Goal: Information Seeking & Learning: Compare options

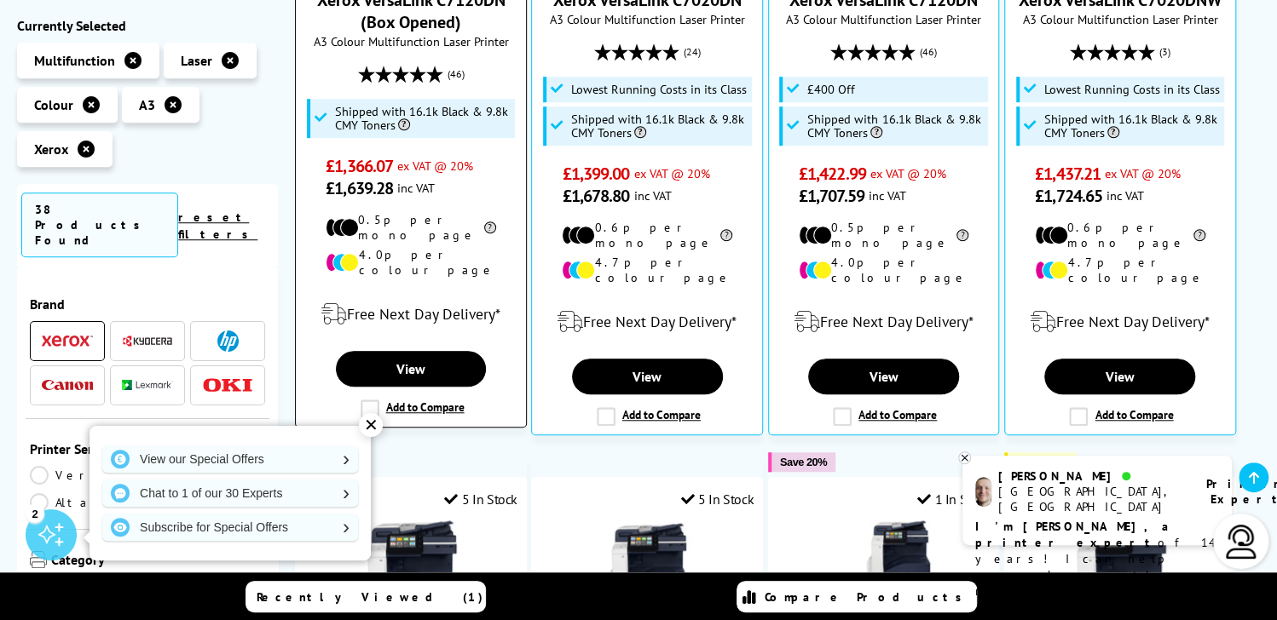
scroll to position [597, 0]
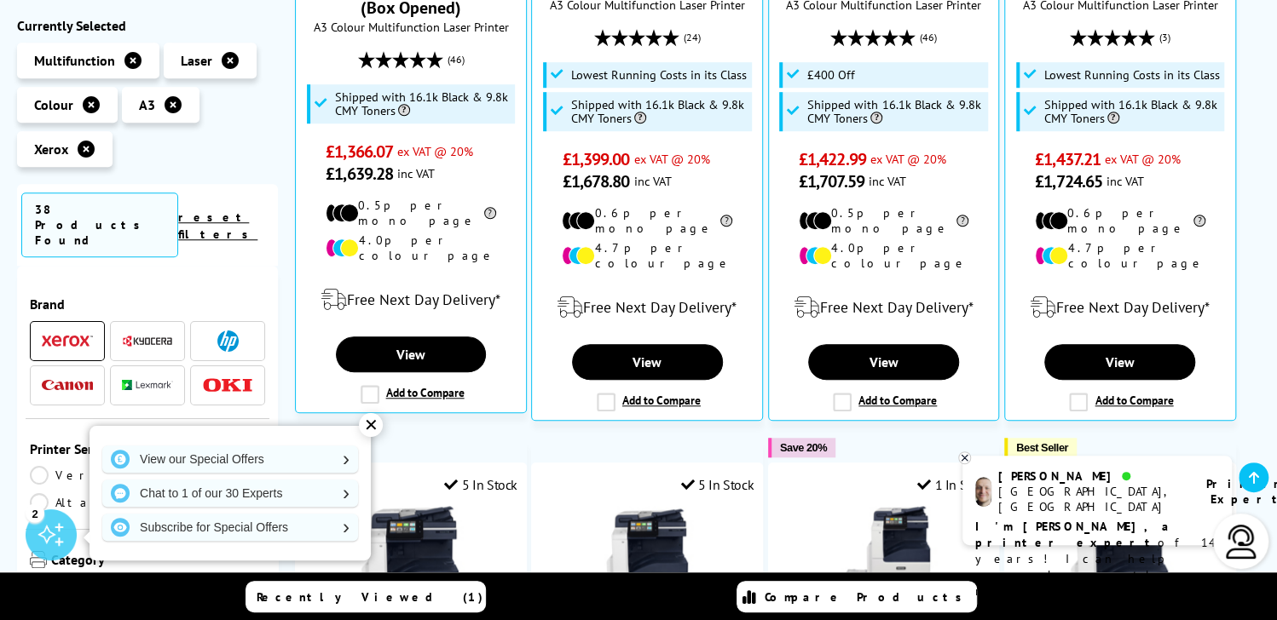
click at [56, 380] on img at bounding box center [67, 385] width 51 height 11
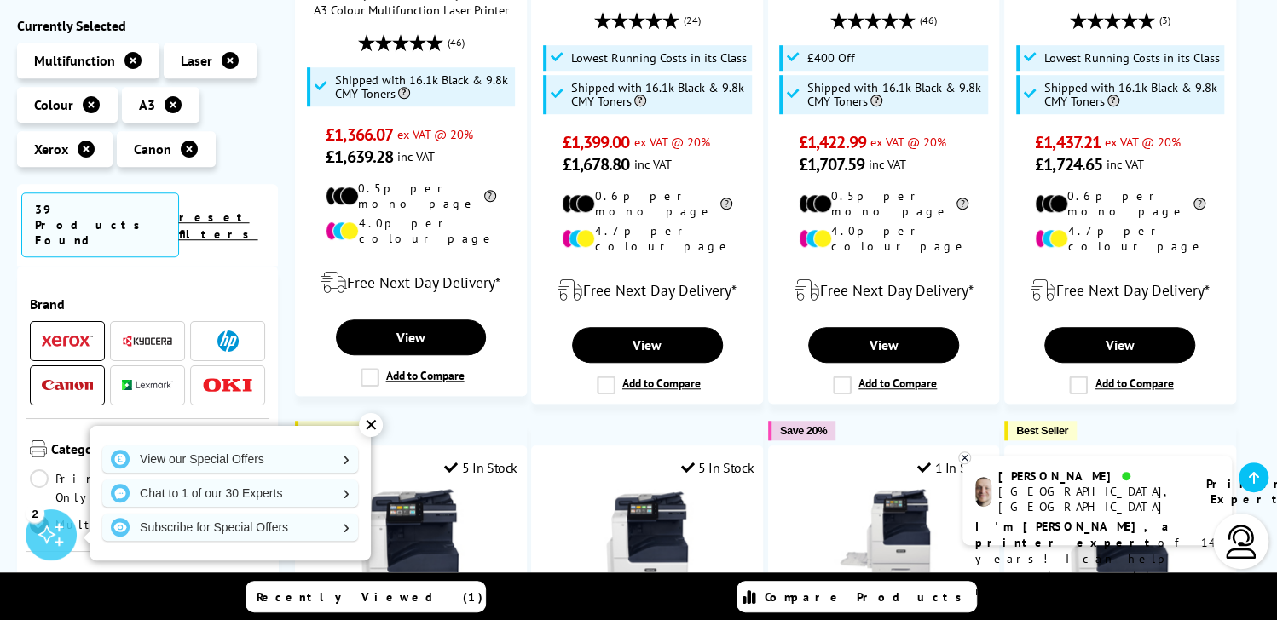
click at [66, 336] on img at bounding box center [67, 342] width 51 height 12
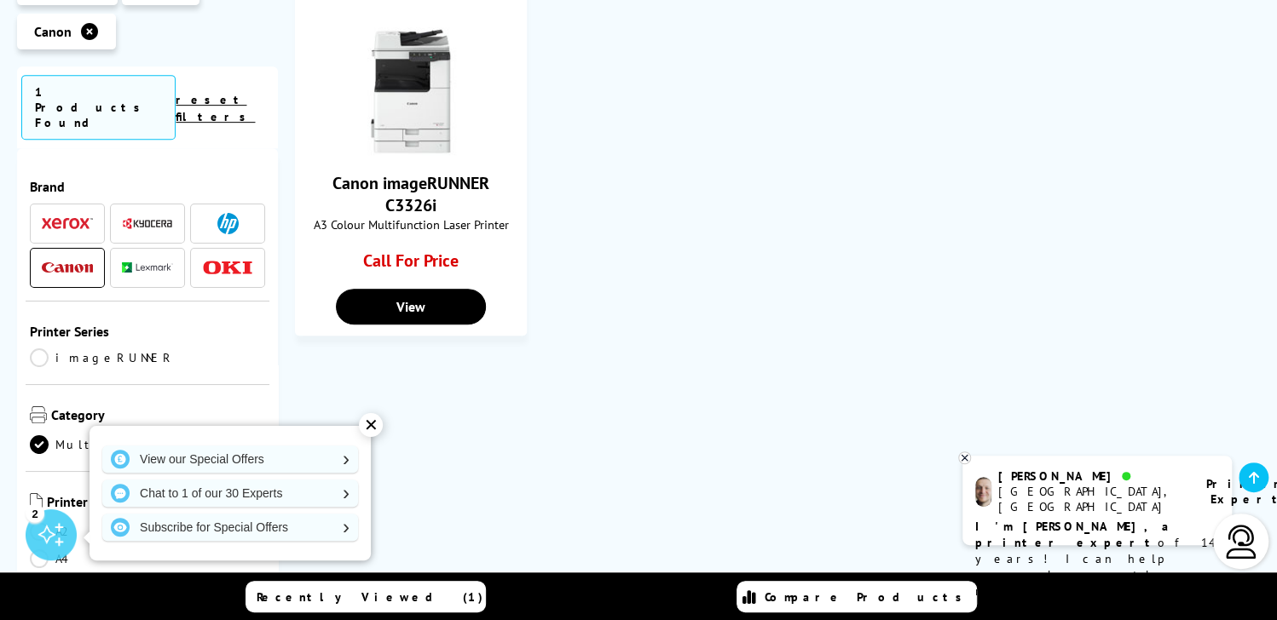
scroll to position [341, 0]
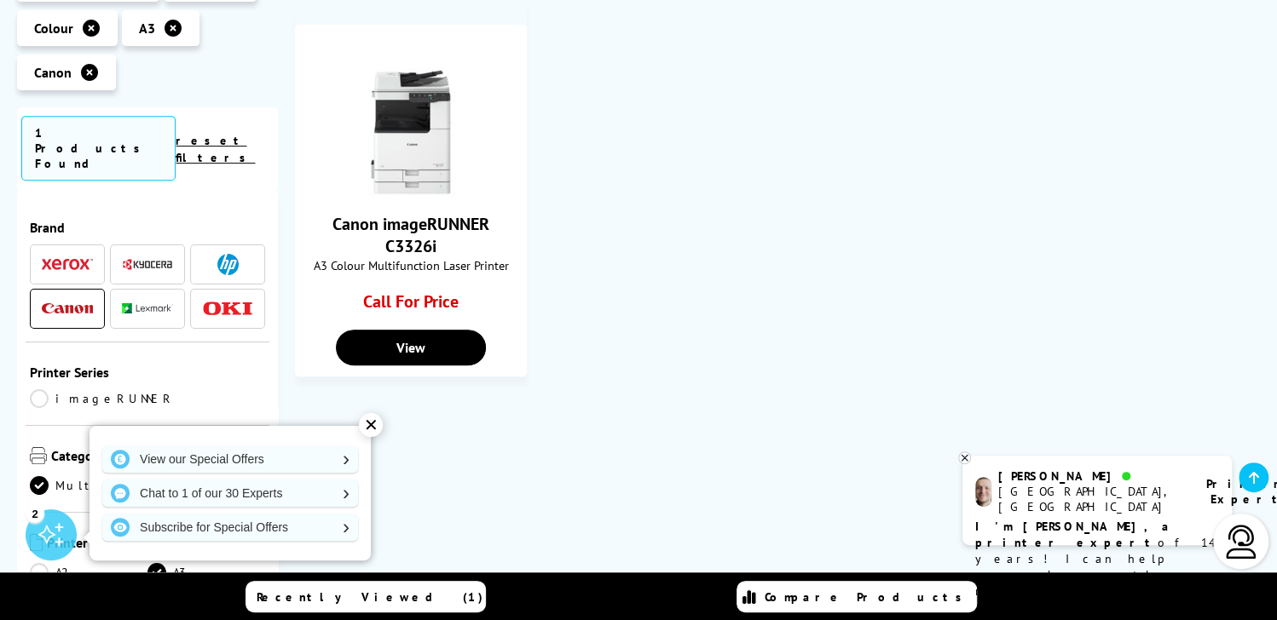
click at [226, 314] on img at bounding box center [227, 309] width 51 height 14
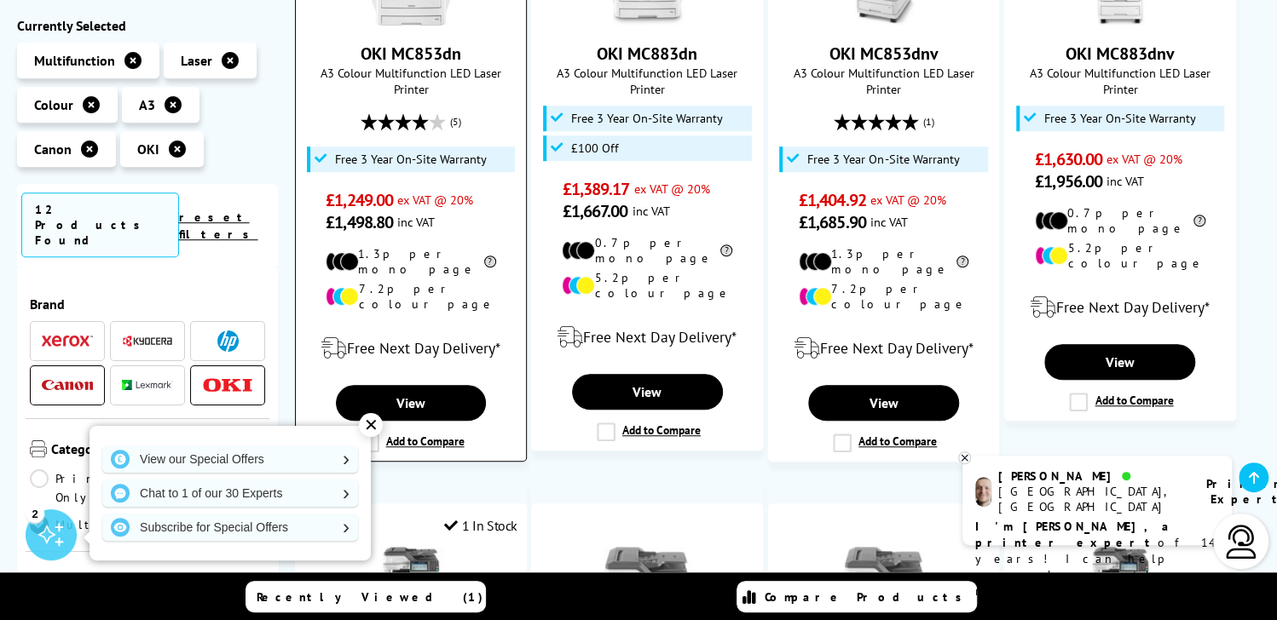
scroll to position [426, 0]
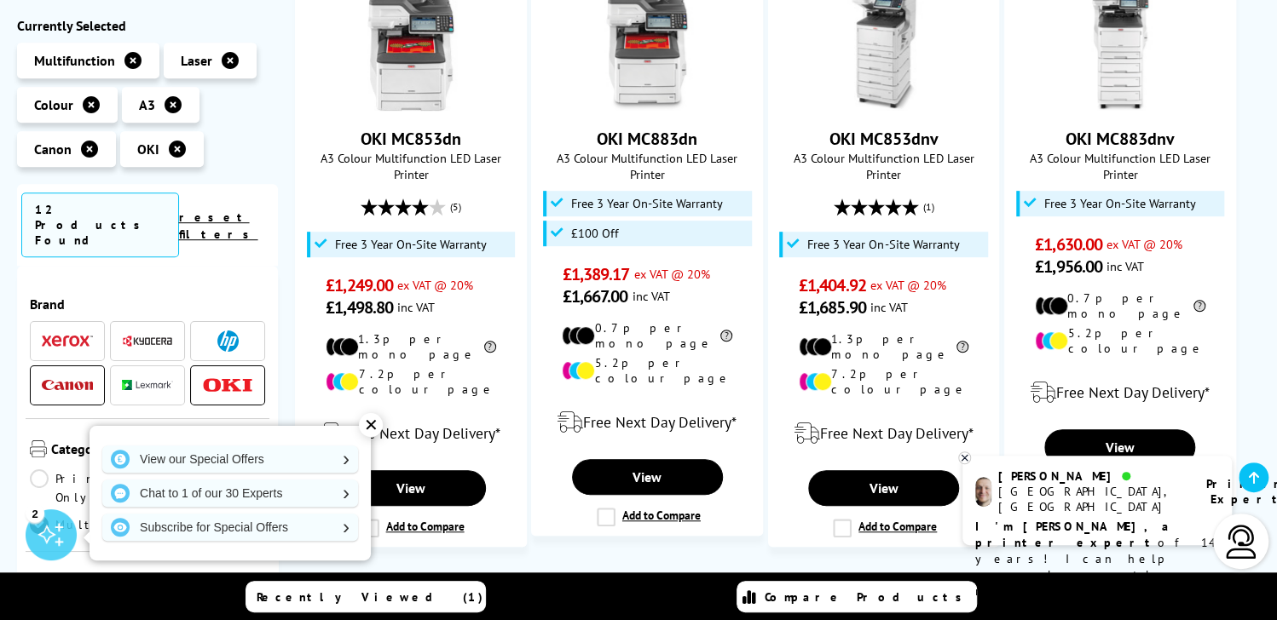
click at [147, 335] on img at bounding box center [147, 341] width 51 height 13
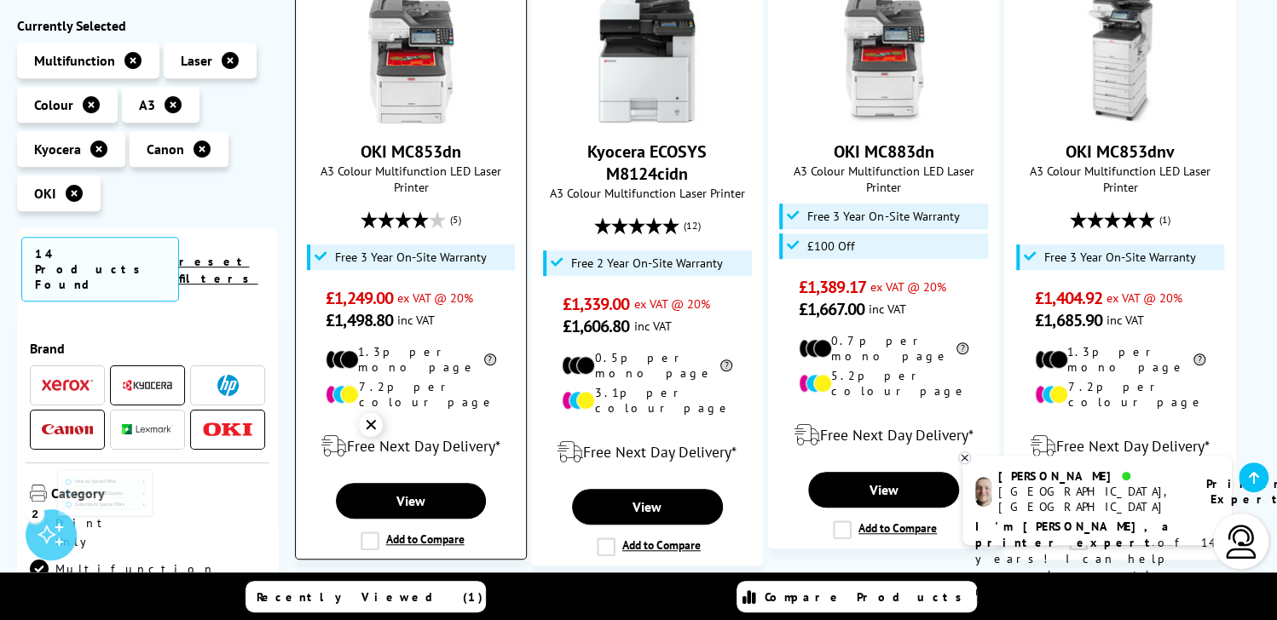
scroll to position [511, 0]
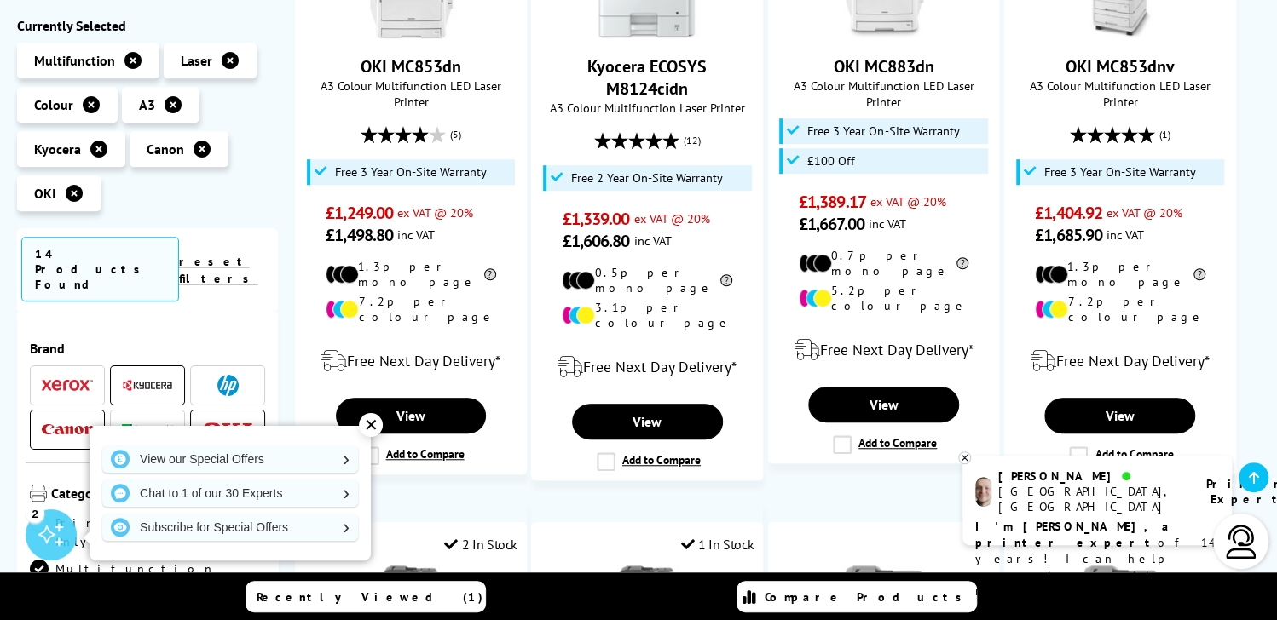
click at [221, 375] on img at bounding box center [227, 385] width 21 height 21
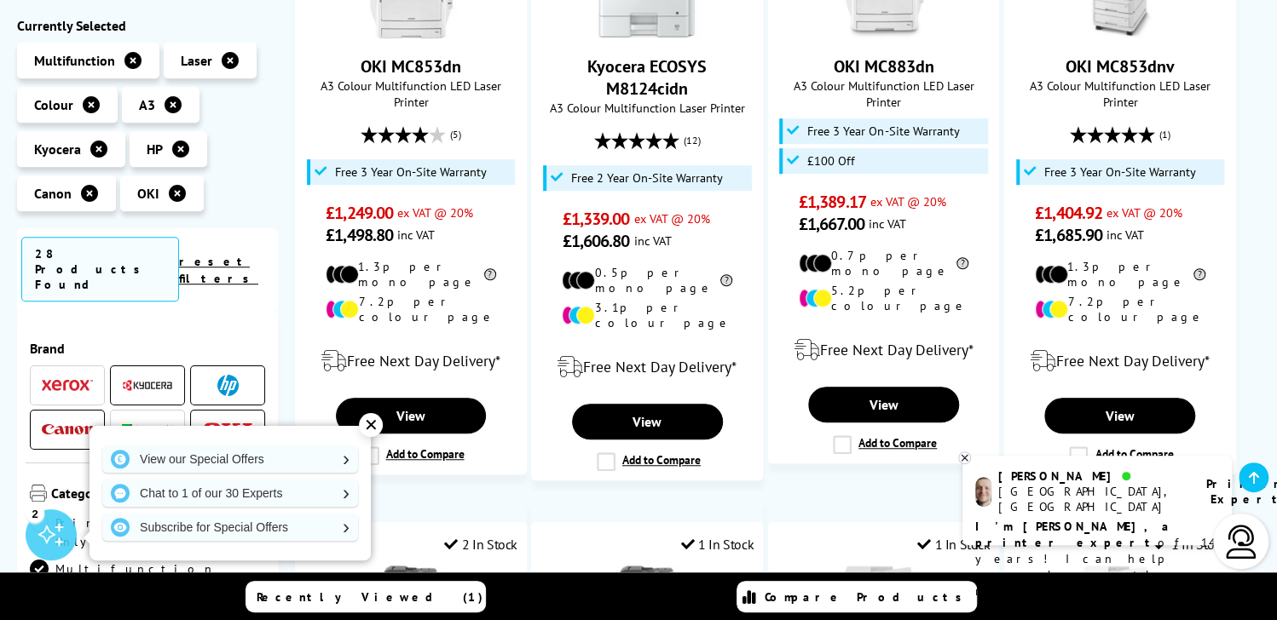
click at [131, 379] on img at bounding box center [147, 385] width 51 height 13
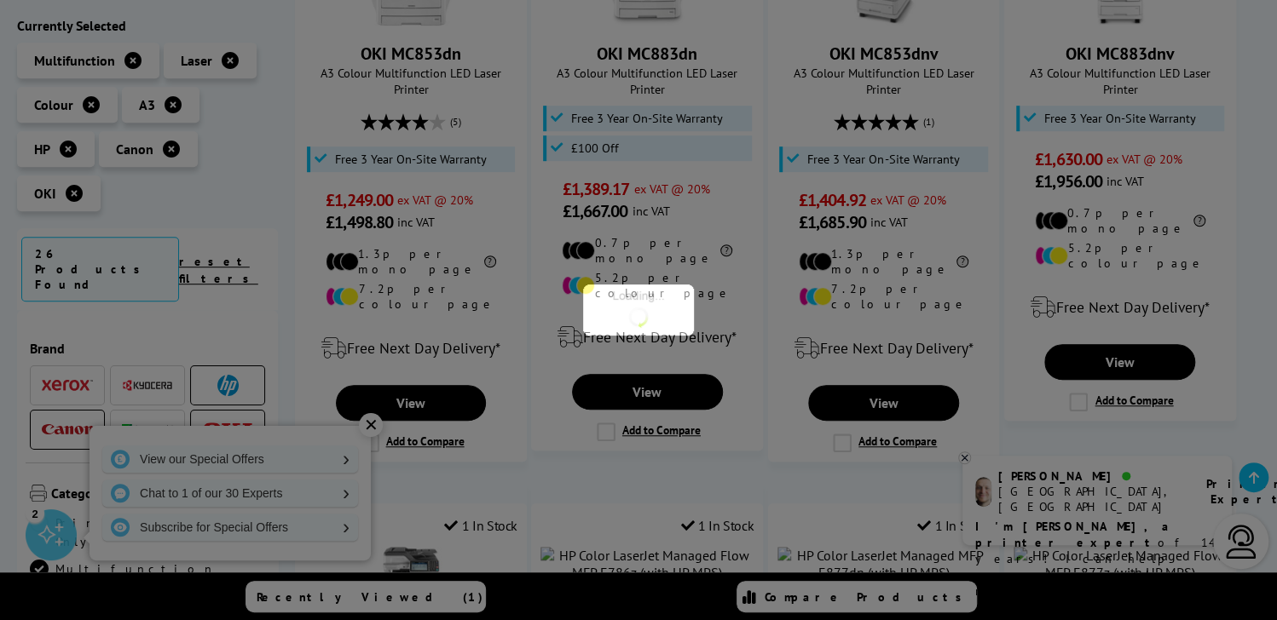
click at [59, 419] on span at bounding box center [67, 429] width 51 height 21
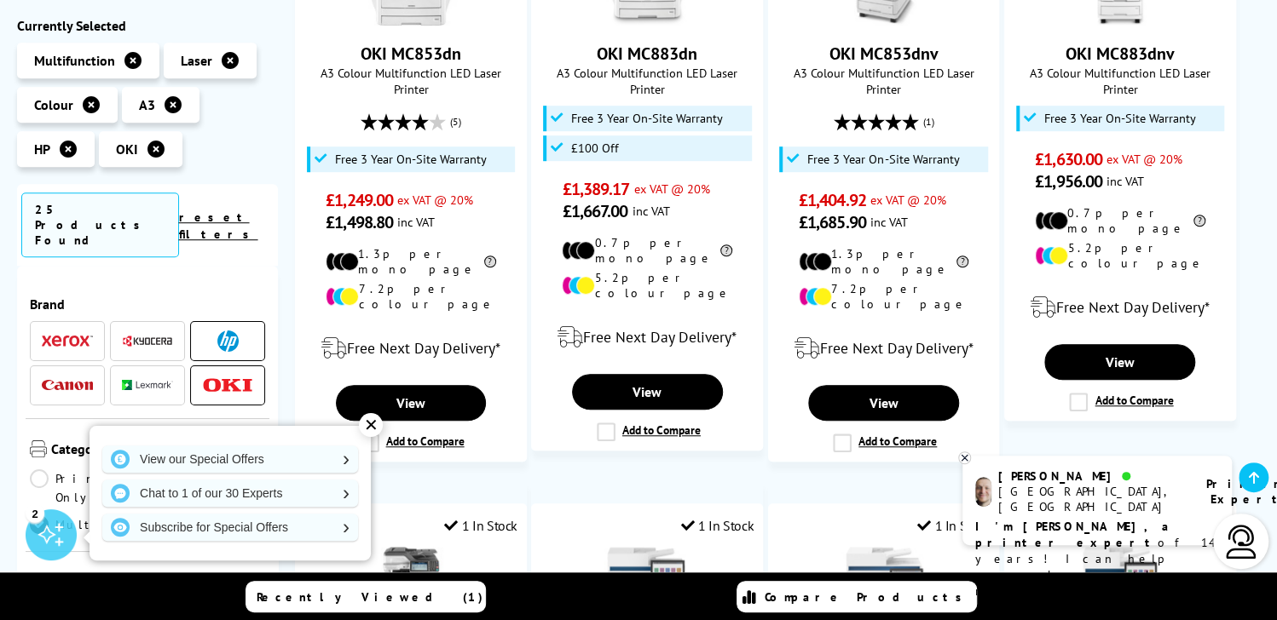
click at [218, 378] on img at bounding box center [227, 385] width 51 height 14
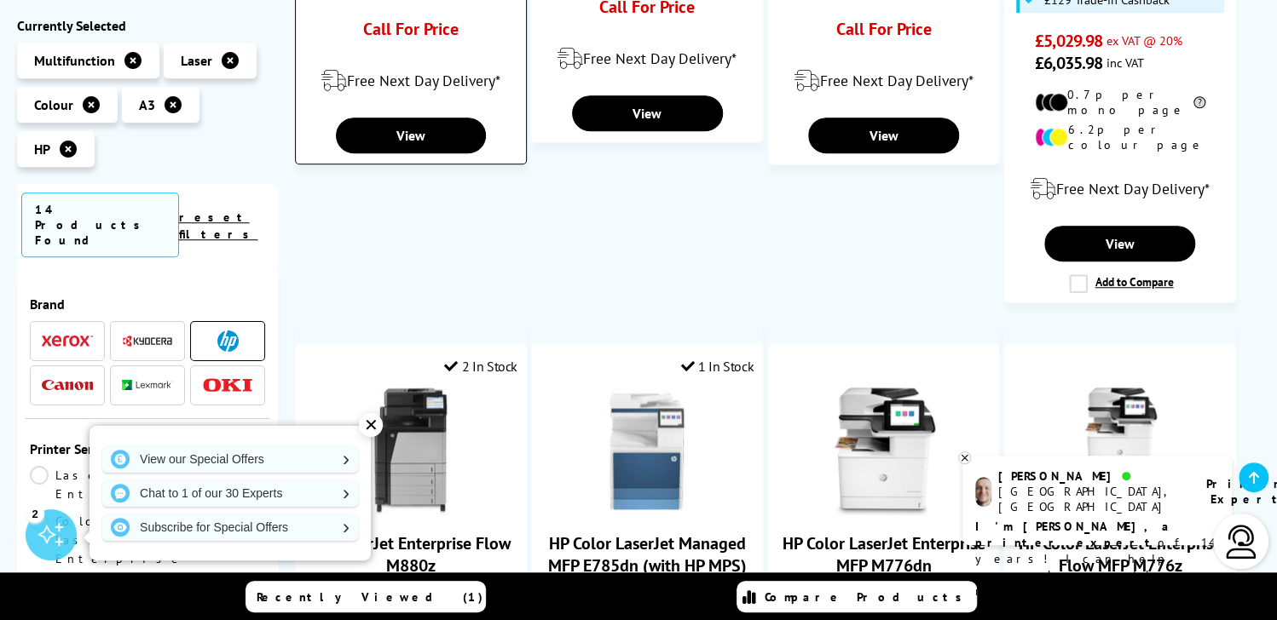
scroll to position [682, 0]
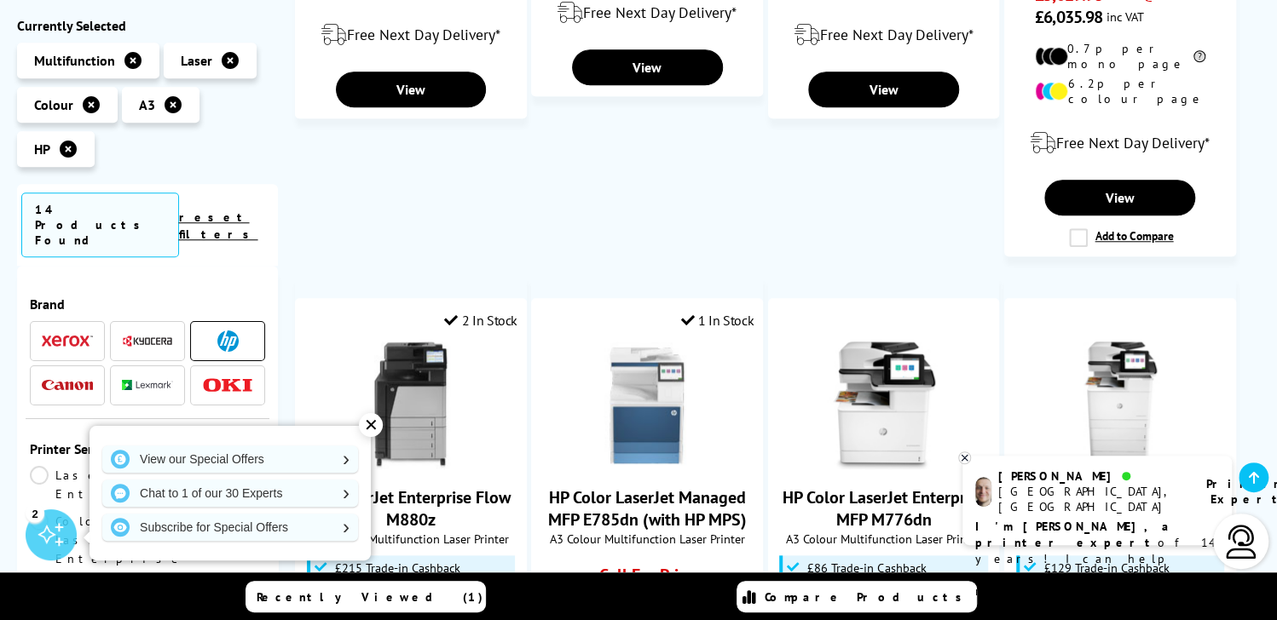
click at [372, 424] on div "✕" at bounding box center [371, 425] width 24 height 24
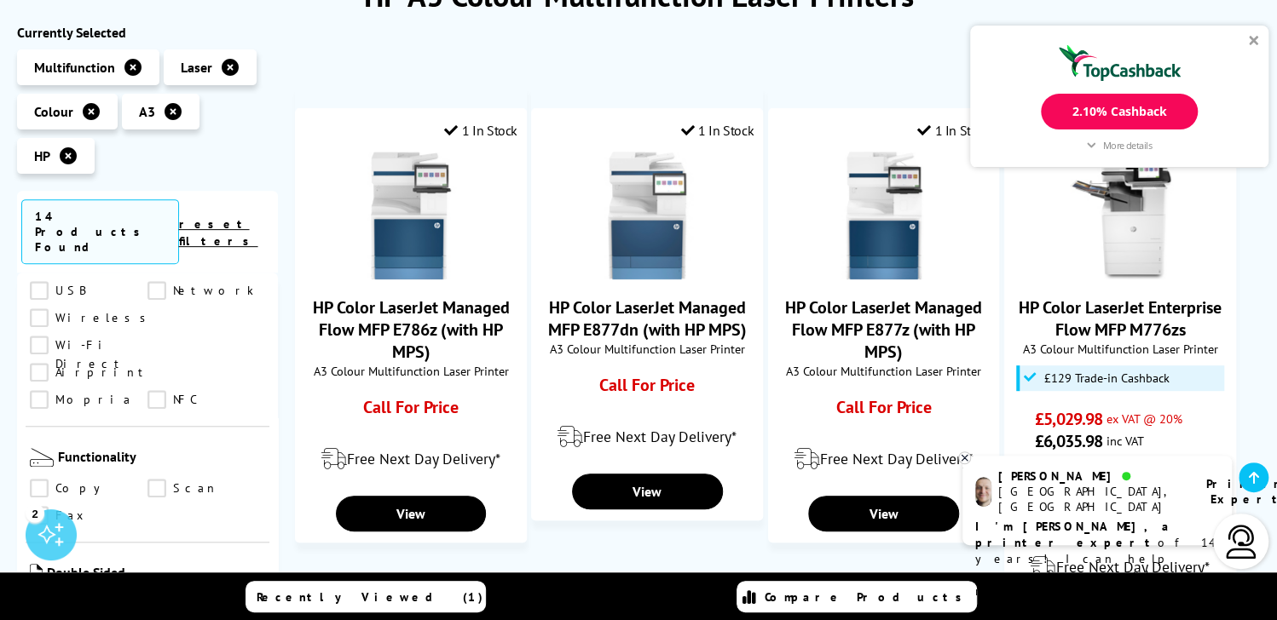
scroll to position [341, 0]
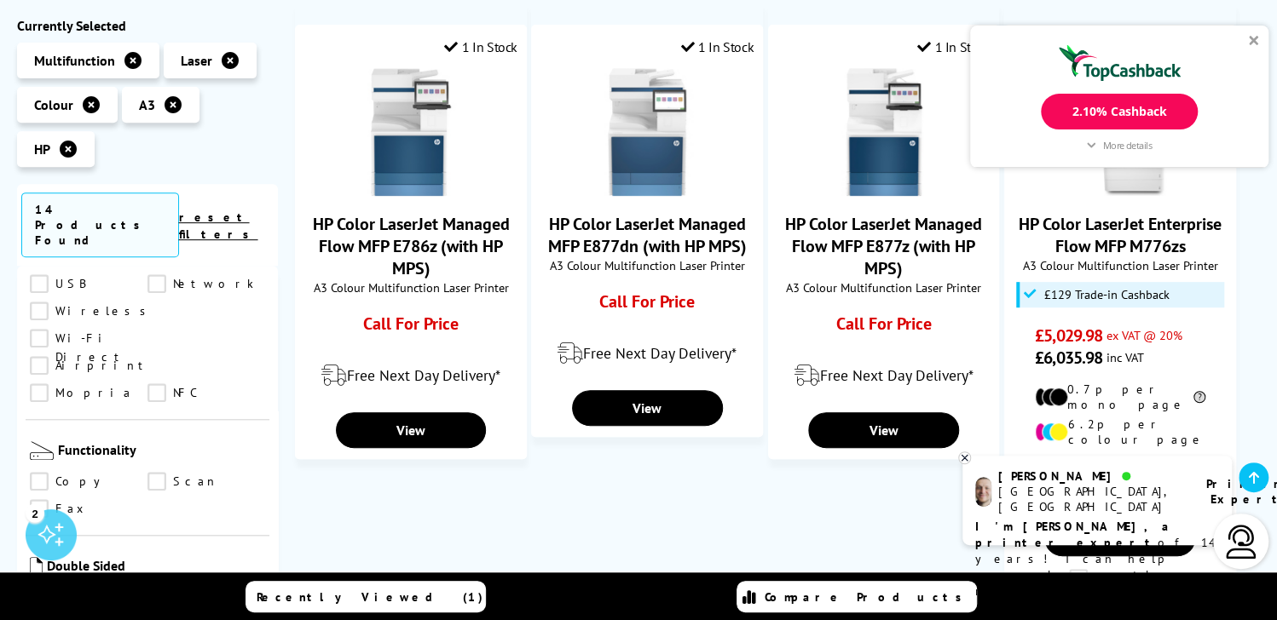
click at [1115, 111] on div "2.10% Cashback" at bounding box center [1119, 112] width 156 height 36
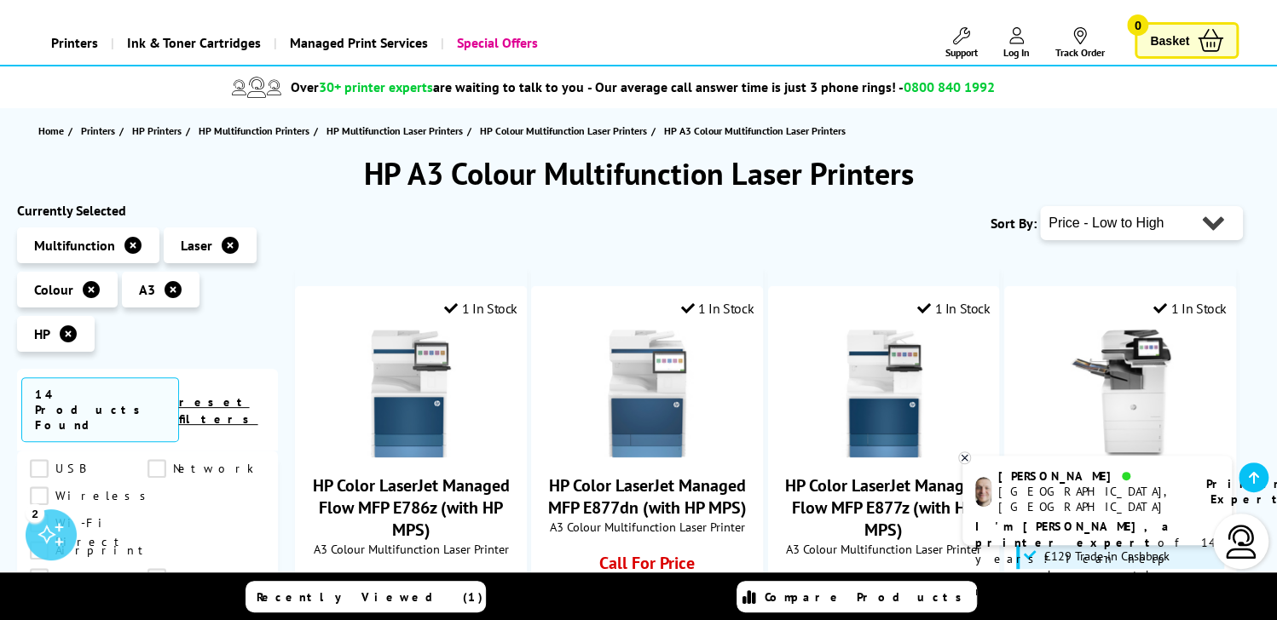
scroll to position [0, 0]
